Goal: Check status: Check status

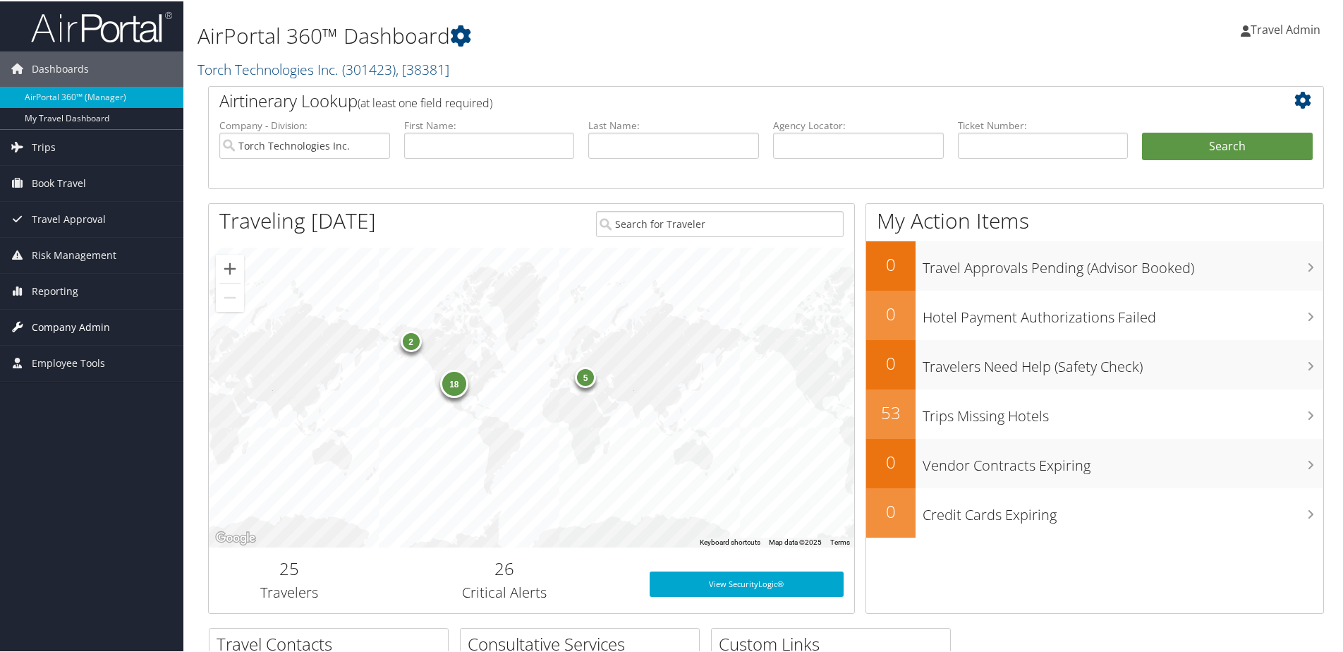
click at [90, 322] on span "Company Admin" at bounding box center [71, 325] width 78 height 35
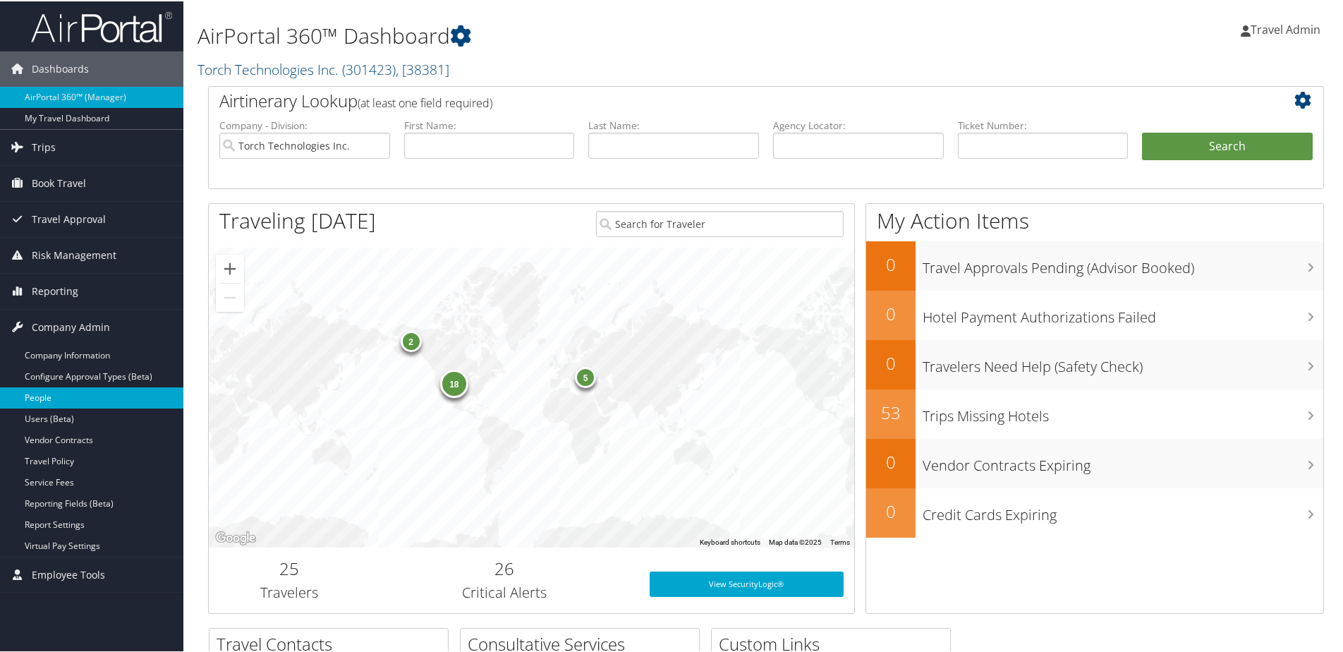
click at [59, 399] on link "People" at bounding box center [91, 396] width 183 height 21
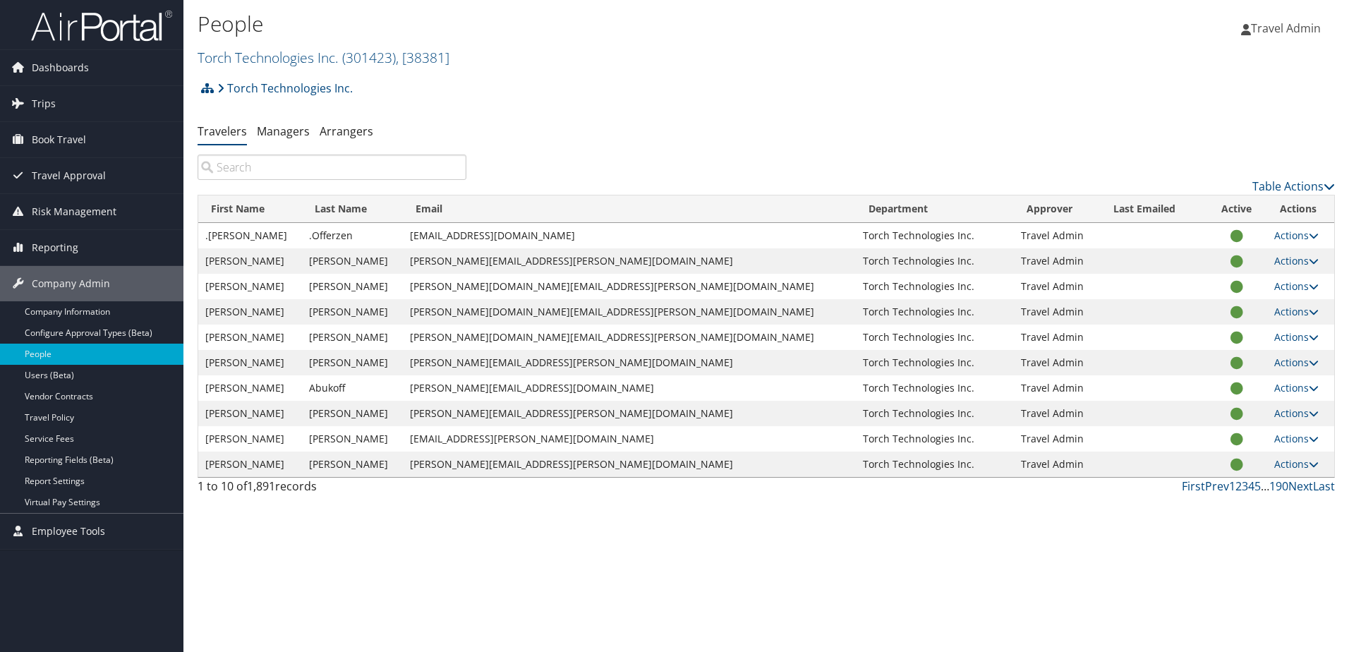
click at [317, 164] on input "search" at bounding box center [332, 167] width 269 height 25
paste input "Latham"
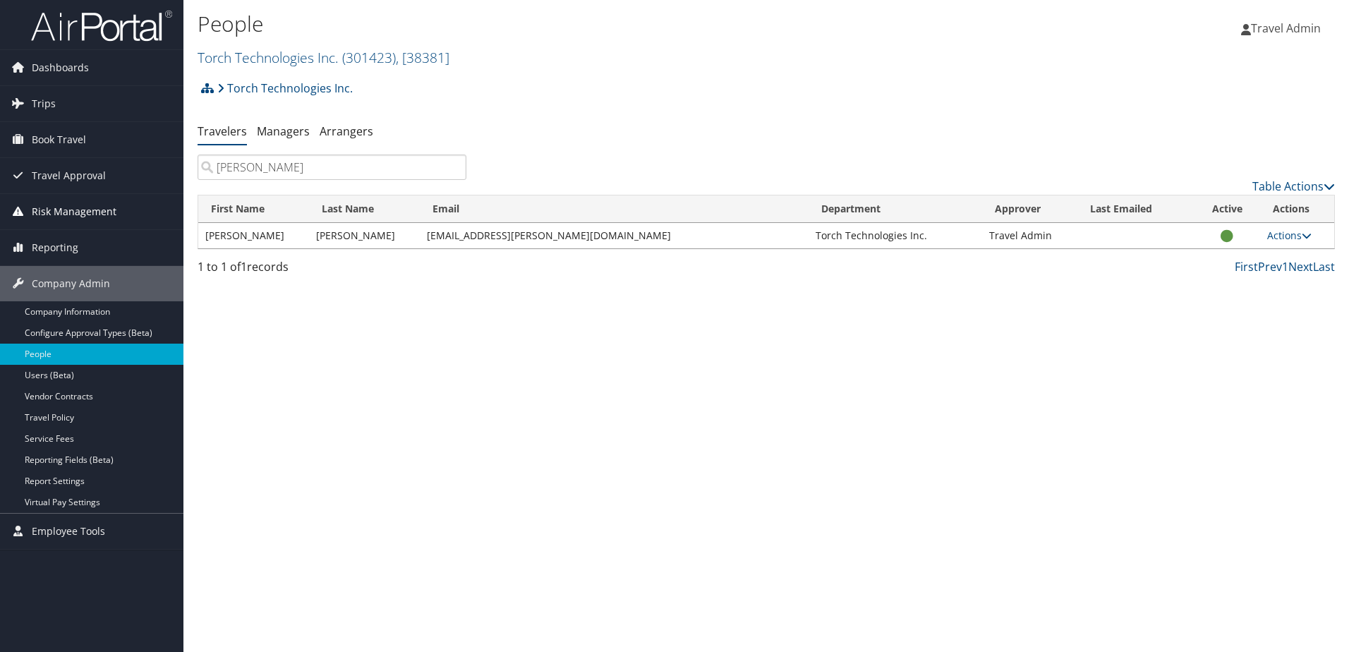
type input "Latham"
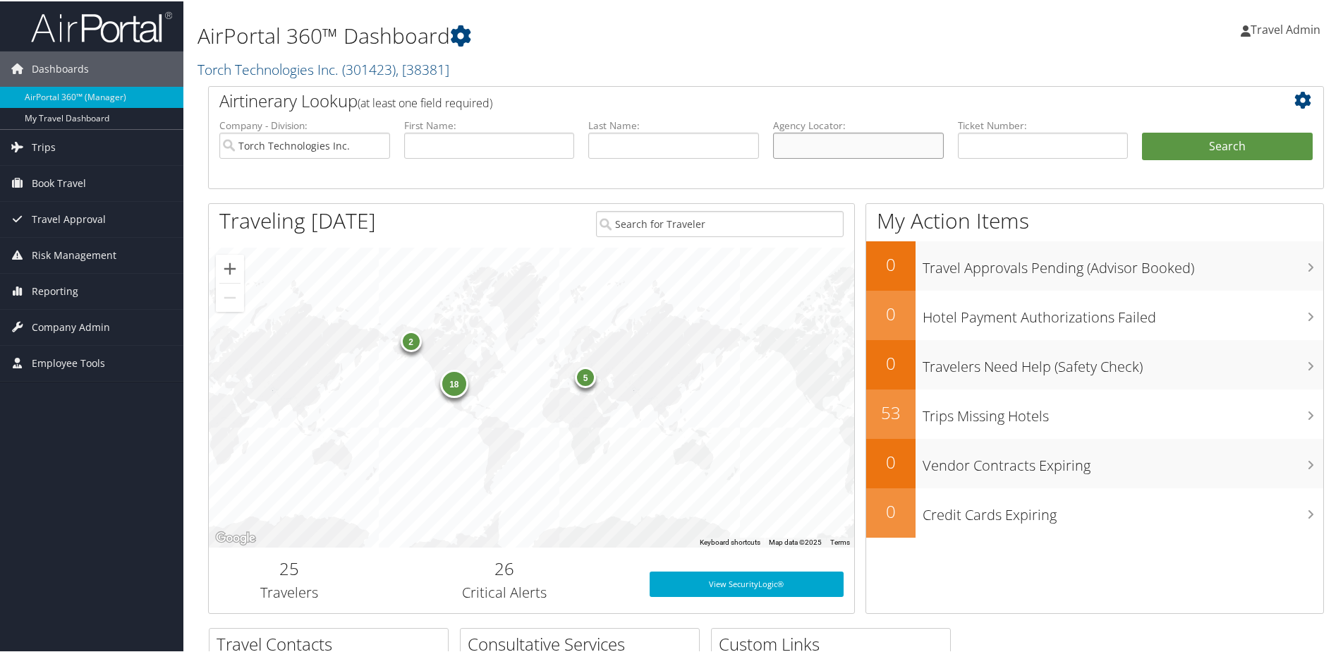
click at [920, 140] on input "text" at bounding box center [858, 144] width 171 height 26
type input "dbb9g2"
click at [1142, 131] on button "Search" at bounding box center [1227, 145] width 171 height 28
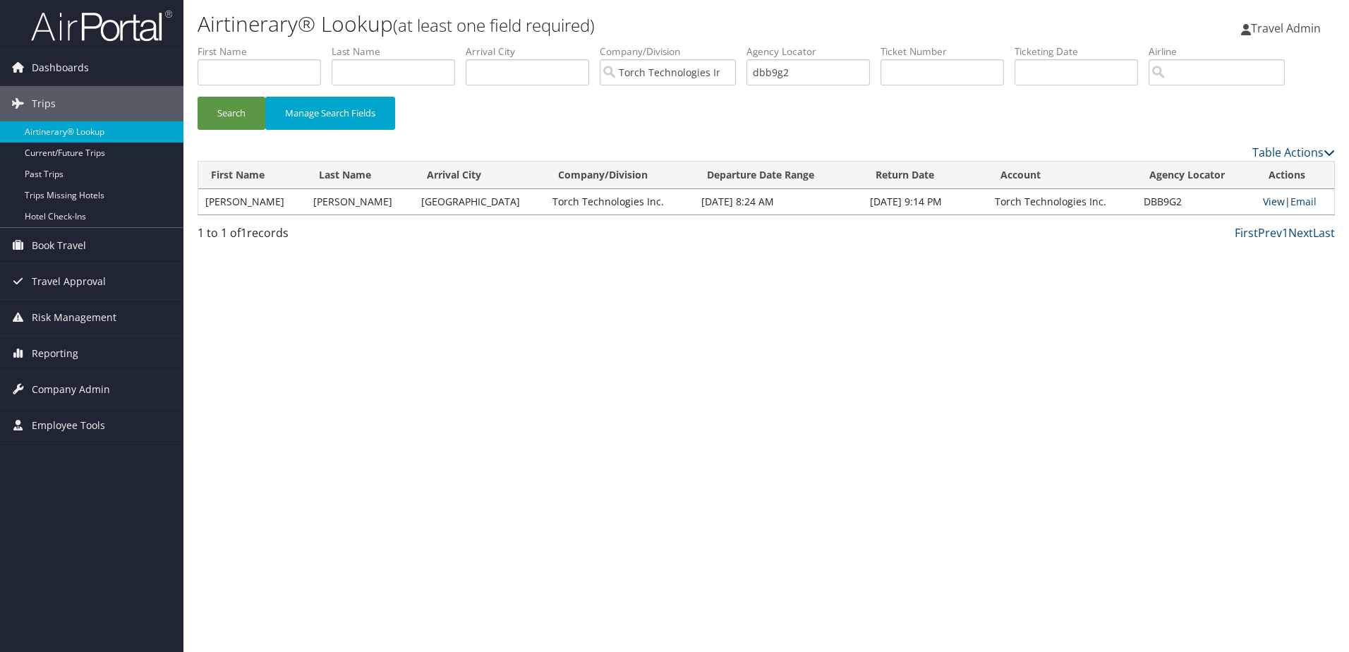
click at [1269, 201] on link "View" at bounding box center [1274, 201] width 22 height 13
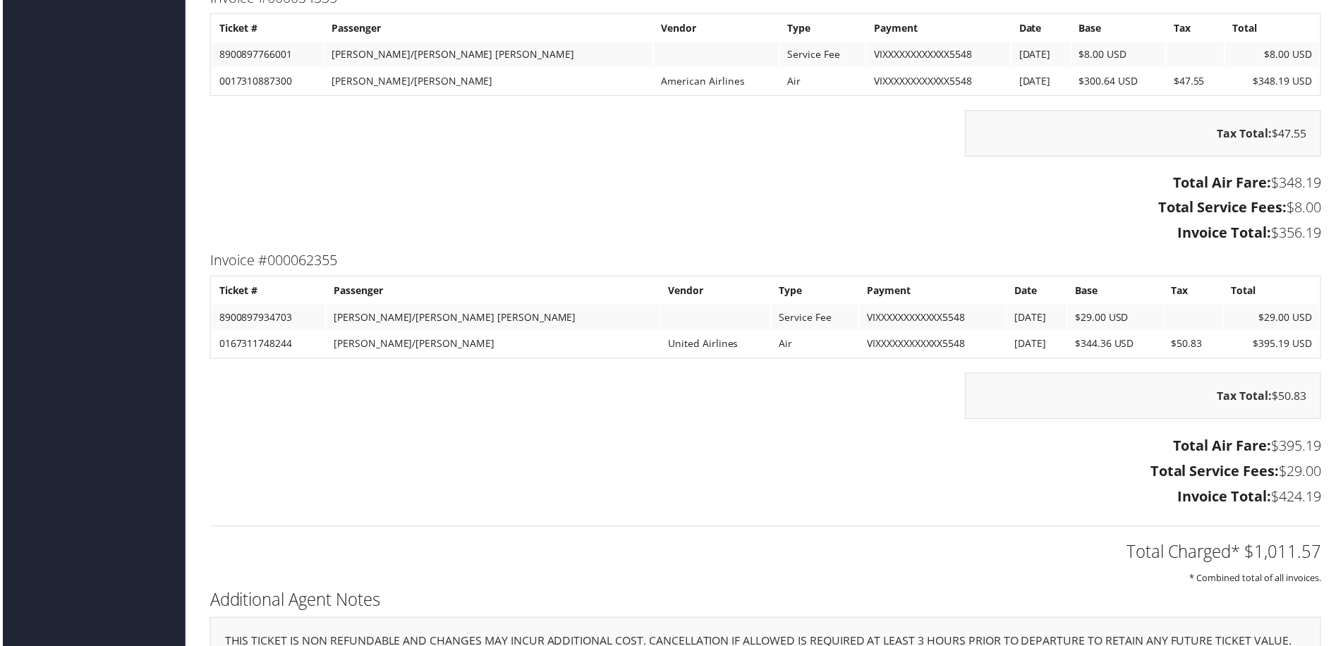
scroll to position [2221, 0]
